Goal: Information Seeking & Learning: Check status

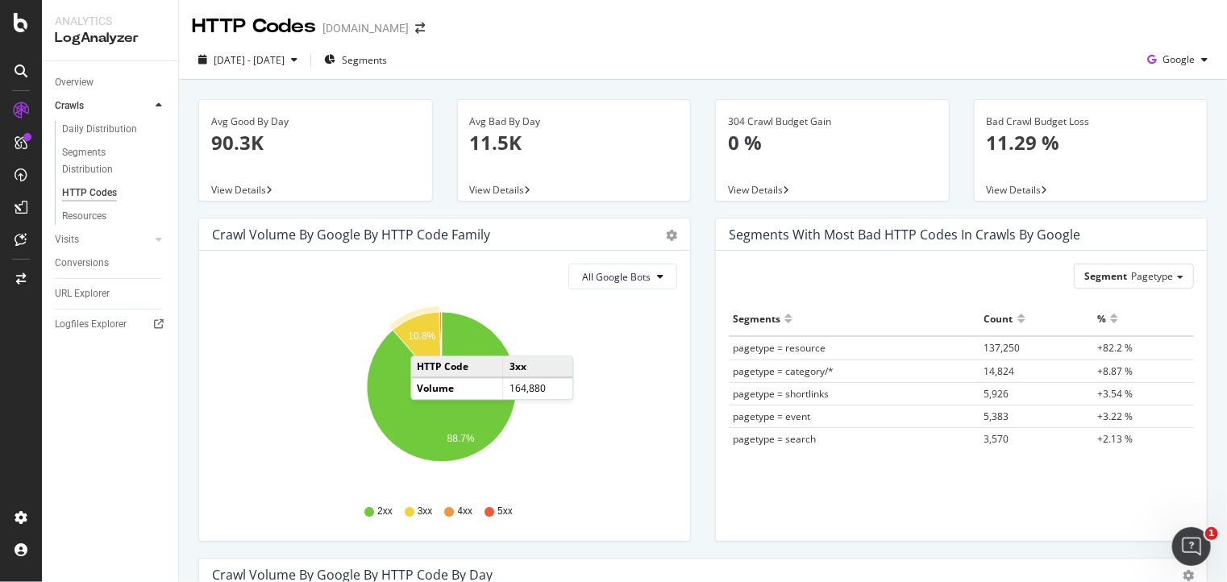
click at [426, 339] on text "10.8%" at bounding box center [421, 335] width 27 height 11
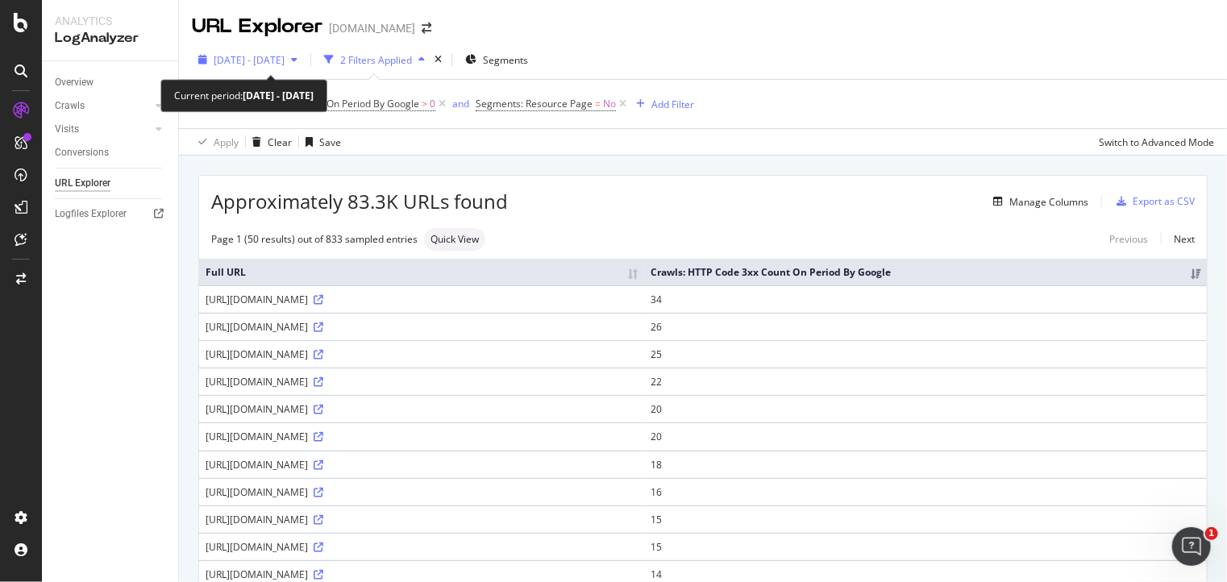
click at [285, 61] on span "2025 Sep. 13th - Sep. 27th" at bounding box center [249, 60] width 71 height 14
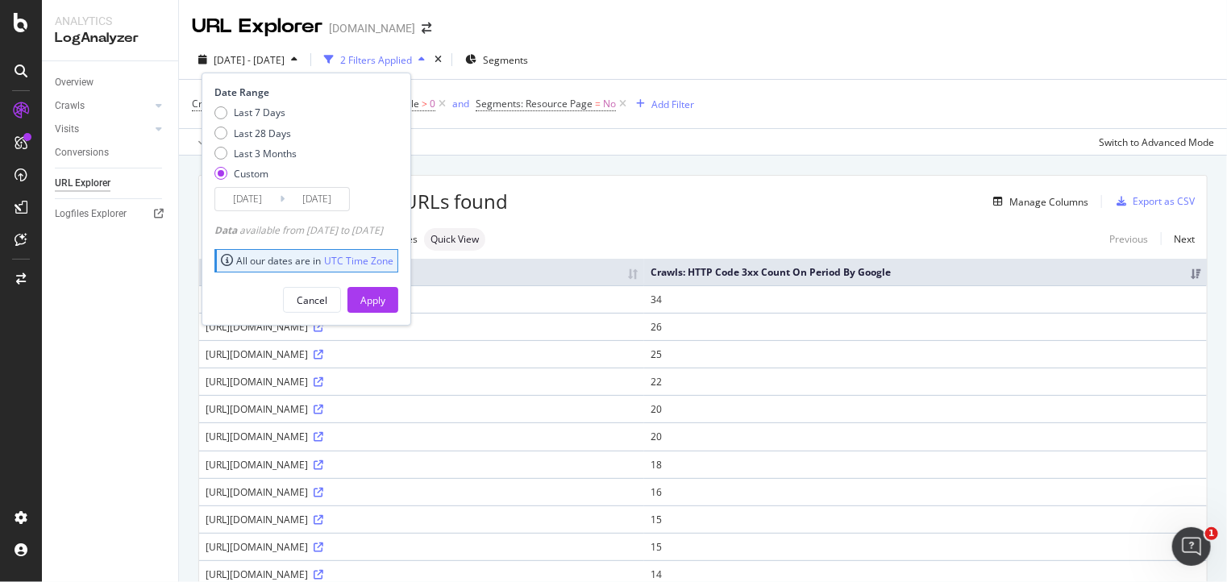
click at [311, 198] on input "2025/09/27" at bounding box center [317, 199] width 64 height 23
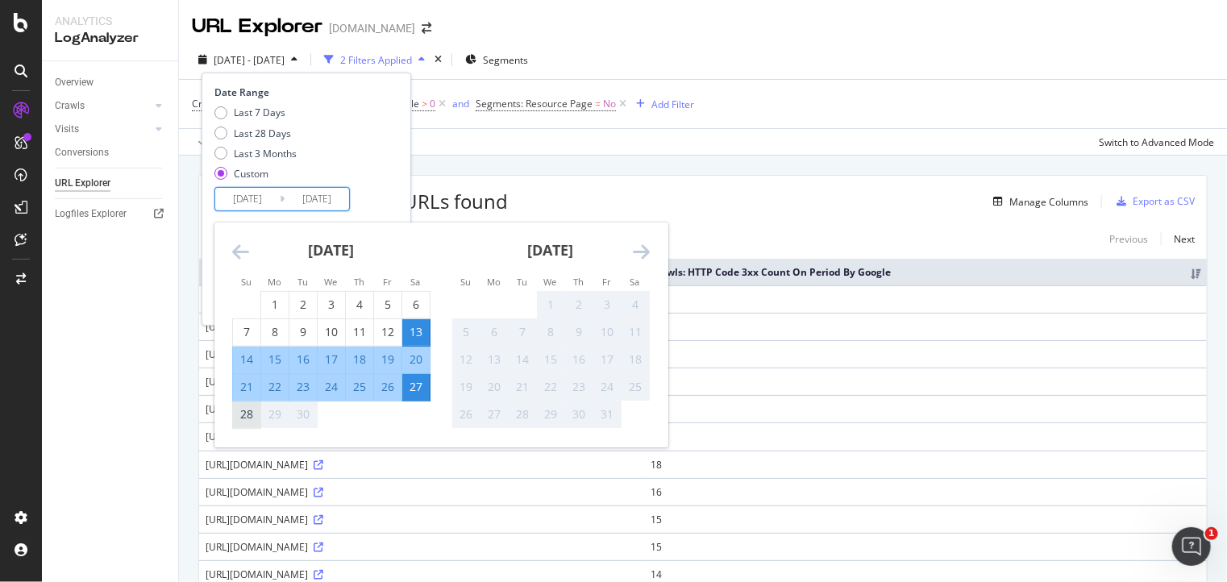
click at [241, 413] on div "28" at bounding box center [246, 414] width 27 height 16
type input "2025/09/28"
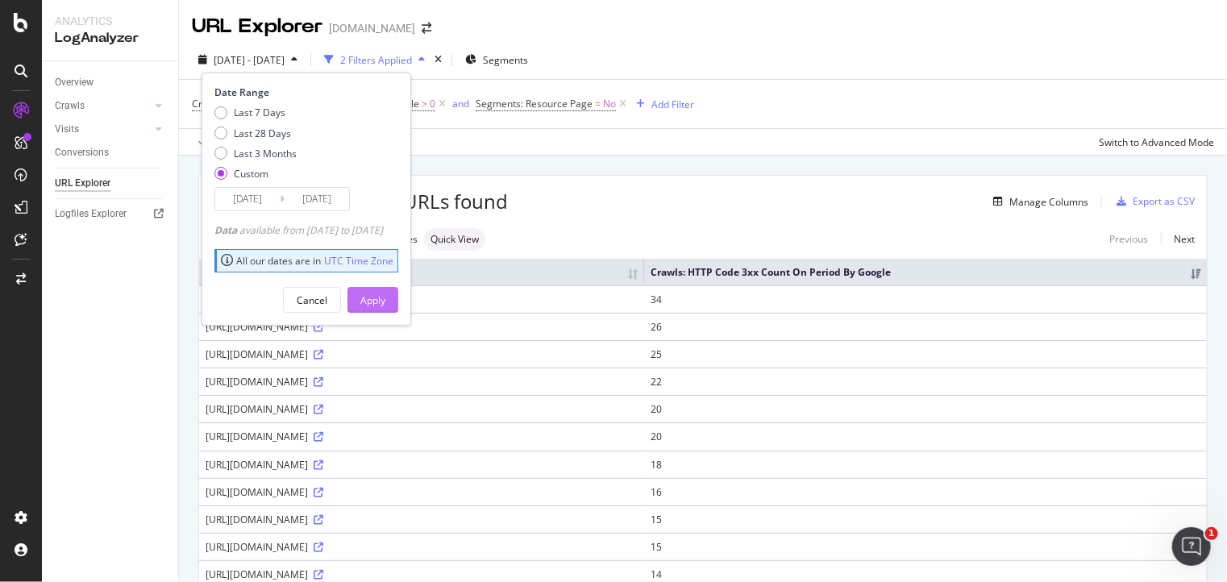
click at [385, 293] on div "Apply" at bounding box center [372, 300] width 25 height 14
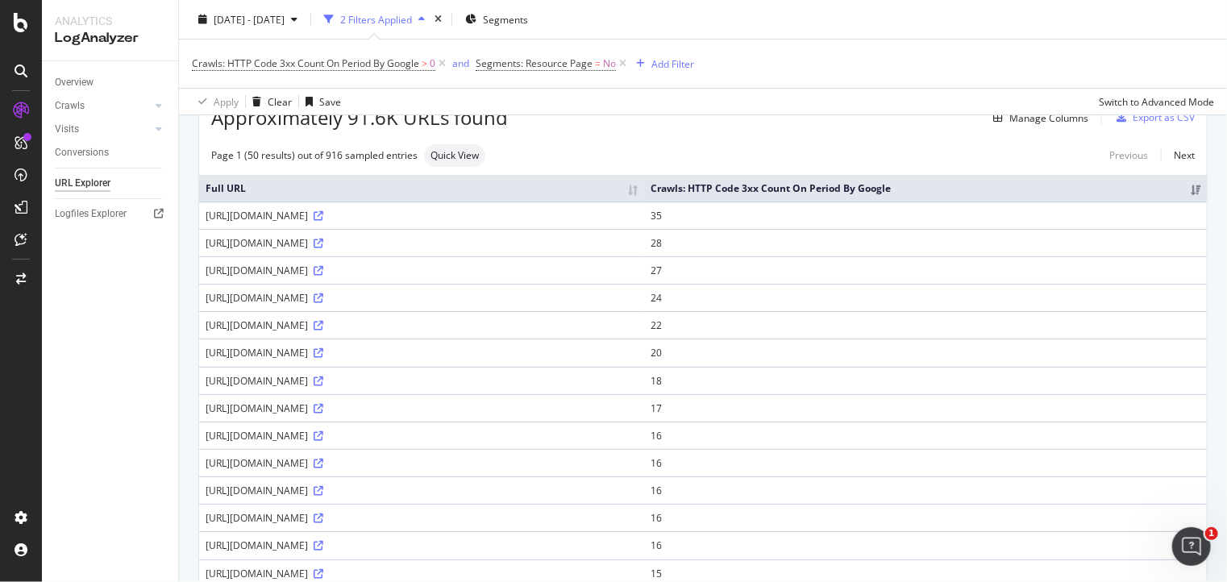
scroll to position [242, 0]
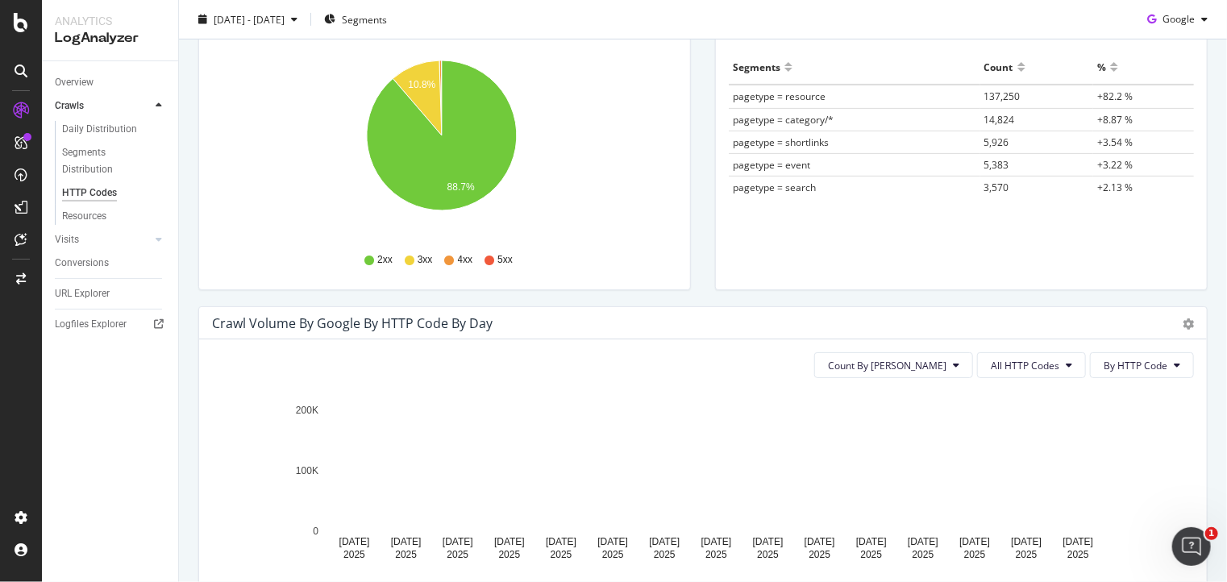
scroll to position [484, 0]
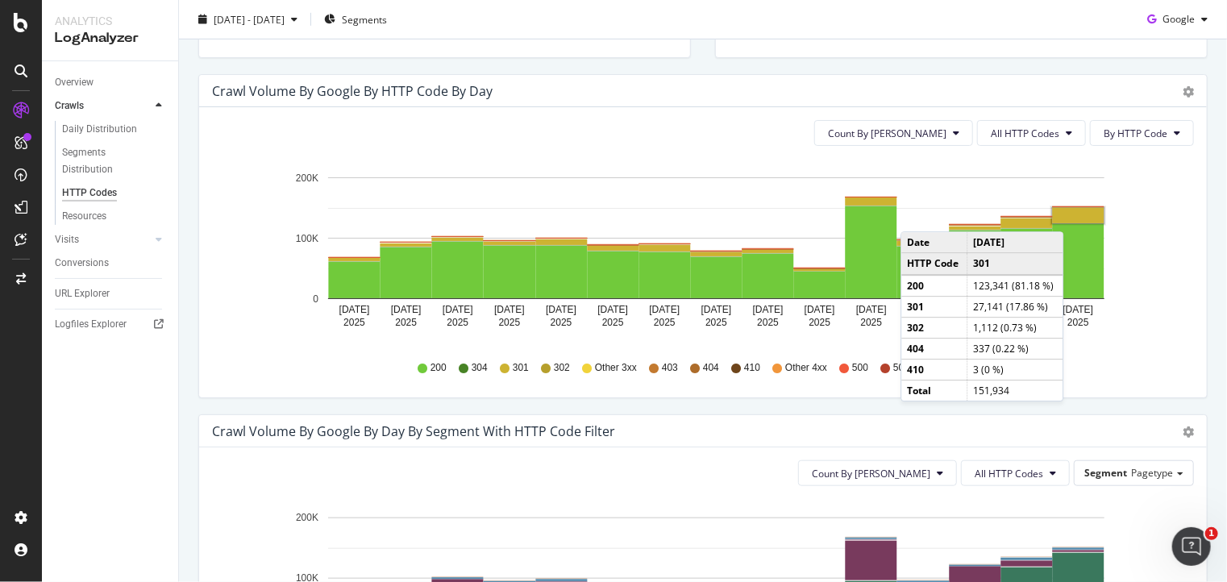
click at [1077, 217] on rect "A chart." at bounding box center [1079, 215] width 52 height 15
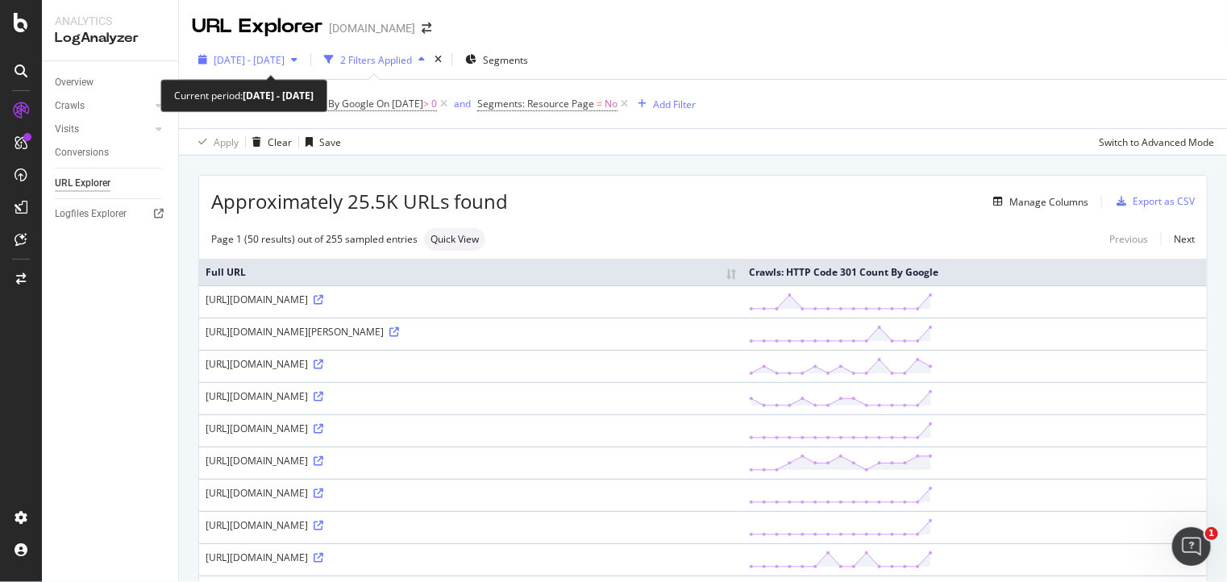
click at [297, 62] on icon "button" at bounding box center [294, 60] width 6 height 10
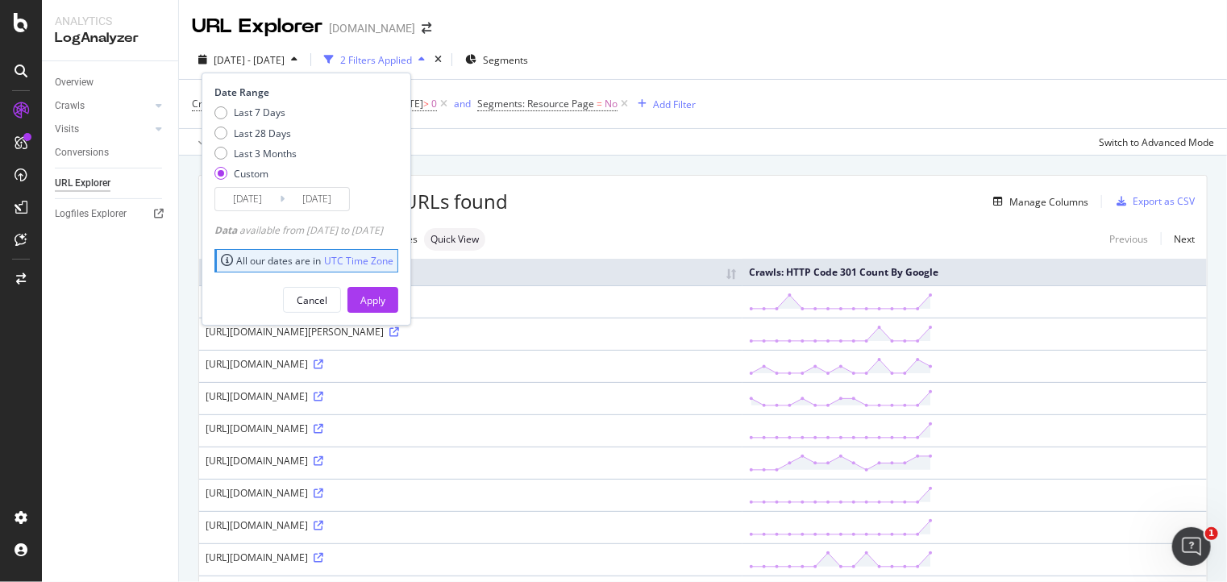
click at [322, 191] on input "2025/09/27" at bounding box center [317, 199] width 64 height 23
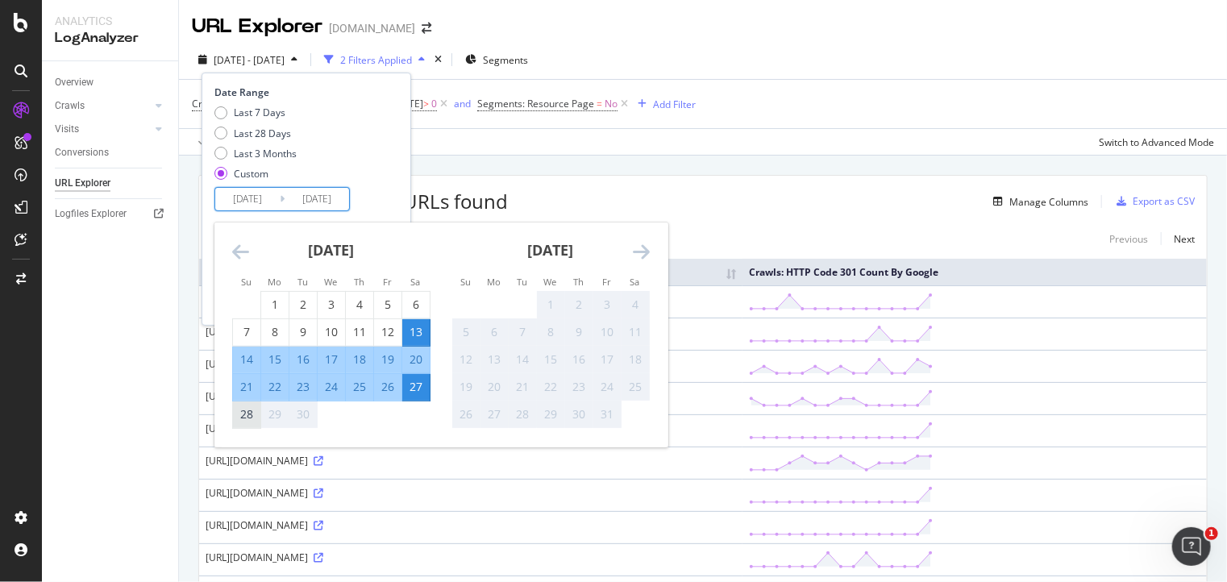
click at [238, 415] on div "28" at bounding box center [246, 414] width 27 height 16
type input "2025/09/28"
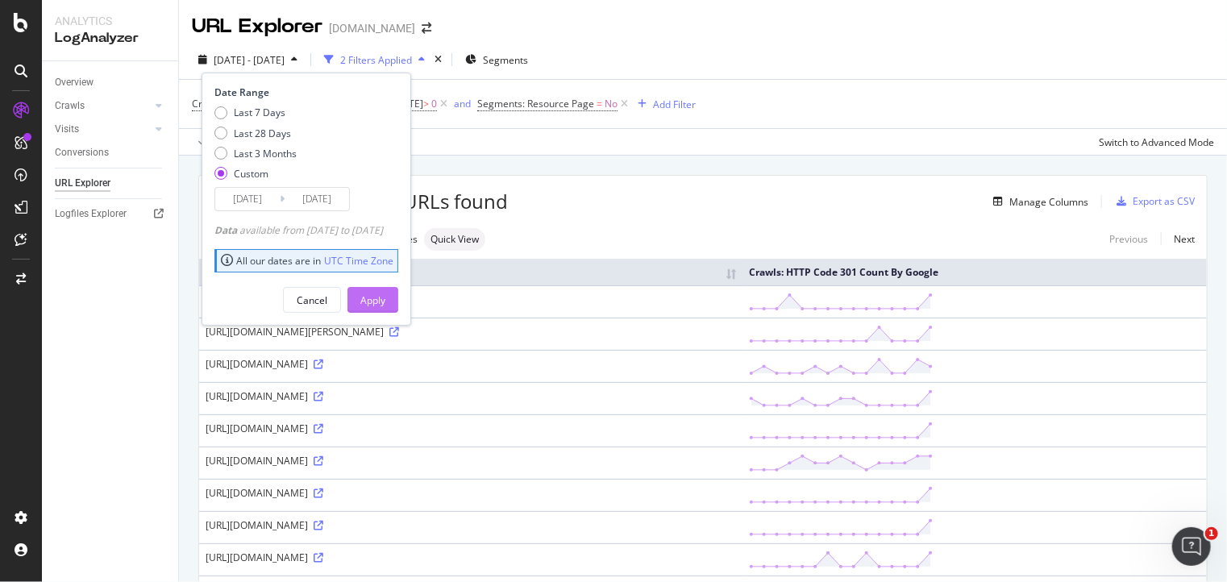
click at [385, 303] on div "Apply" at bounding box center [372, 300] width 25 height 14
